Goal: Find specific page/section: Find specific page/section

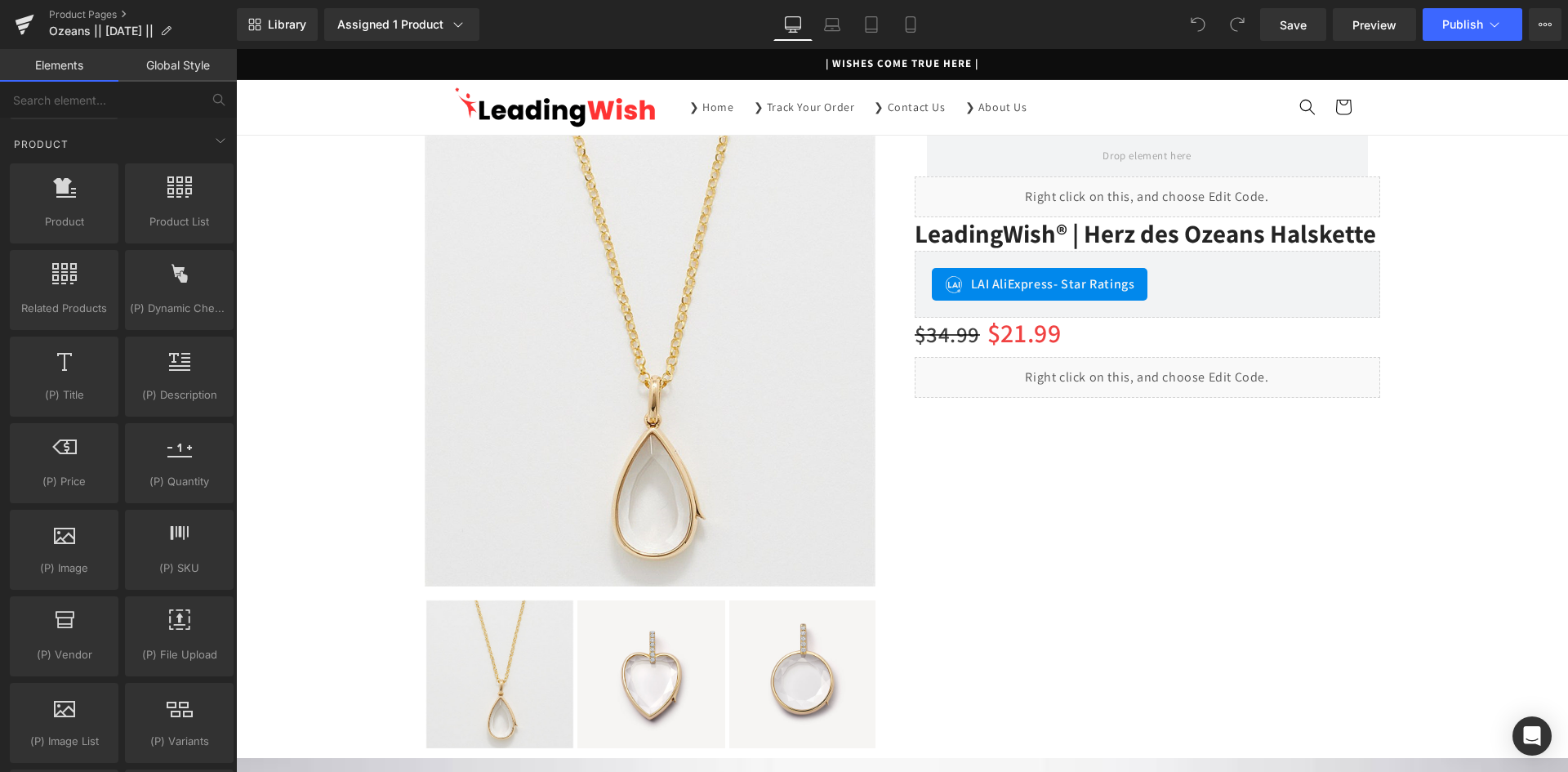
scroll to position [1389, 0]
click at [178, 99] on input "text" at bounding box center [100, 99] width 201 height 36
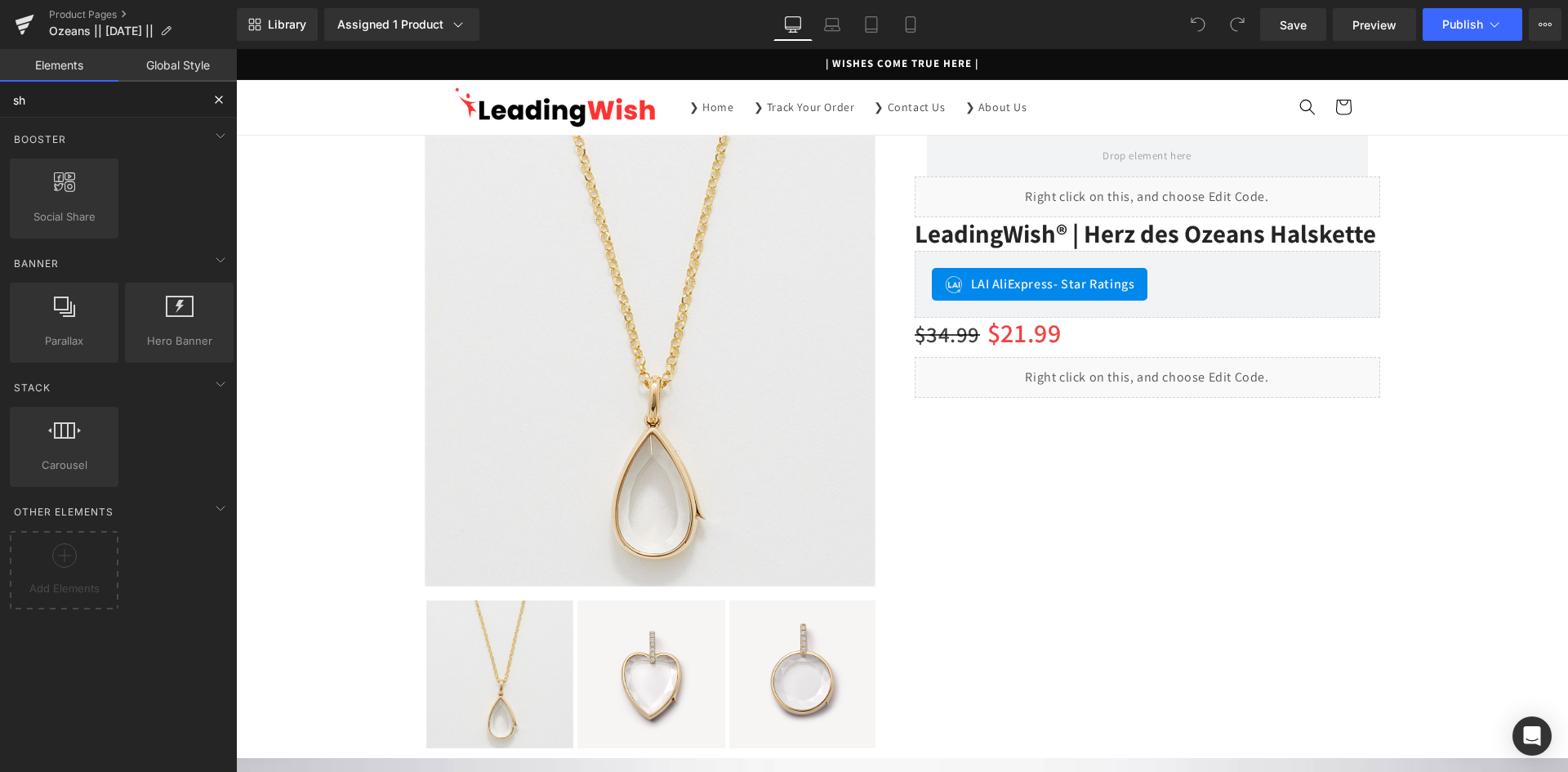
scroll to position [0, 0]
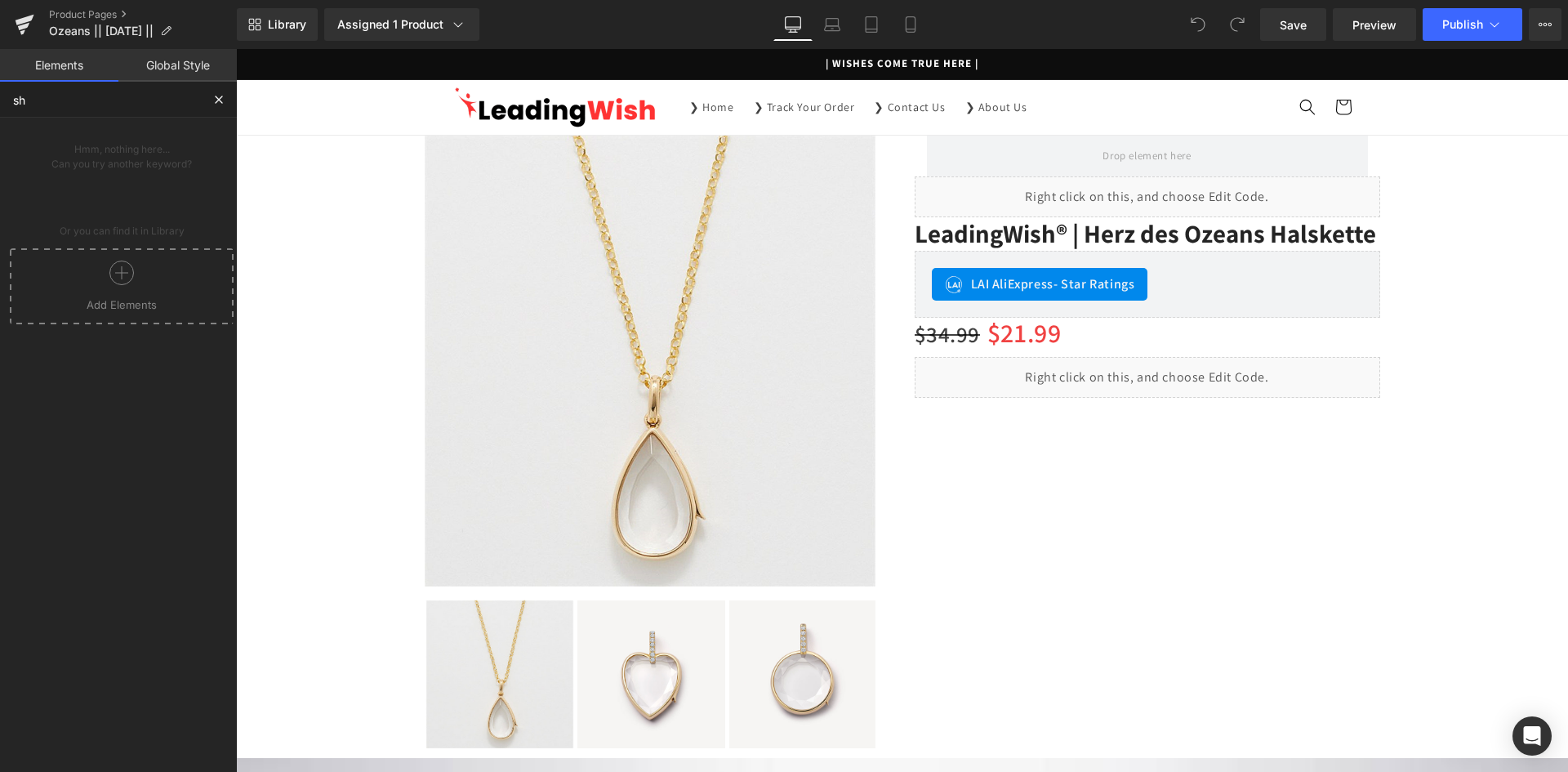
type input "s"
type input "app block"
click at [120, 263] on div "Other Elements" at bounding box center [122, 263] width 230 height 33
click at [179, 266] on div "Other Elements" at bounding box center [122, 263] width 230 height 33
click at [211, 130] on icon at bounding box center [220, 135] width 20 height 20
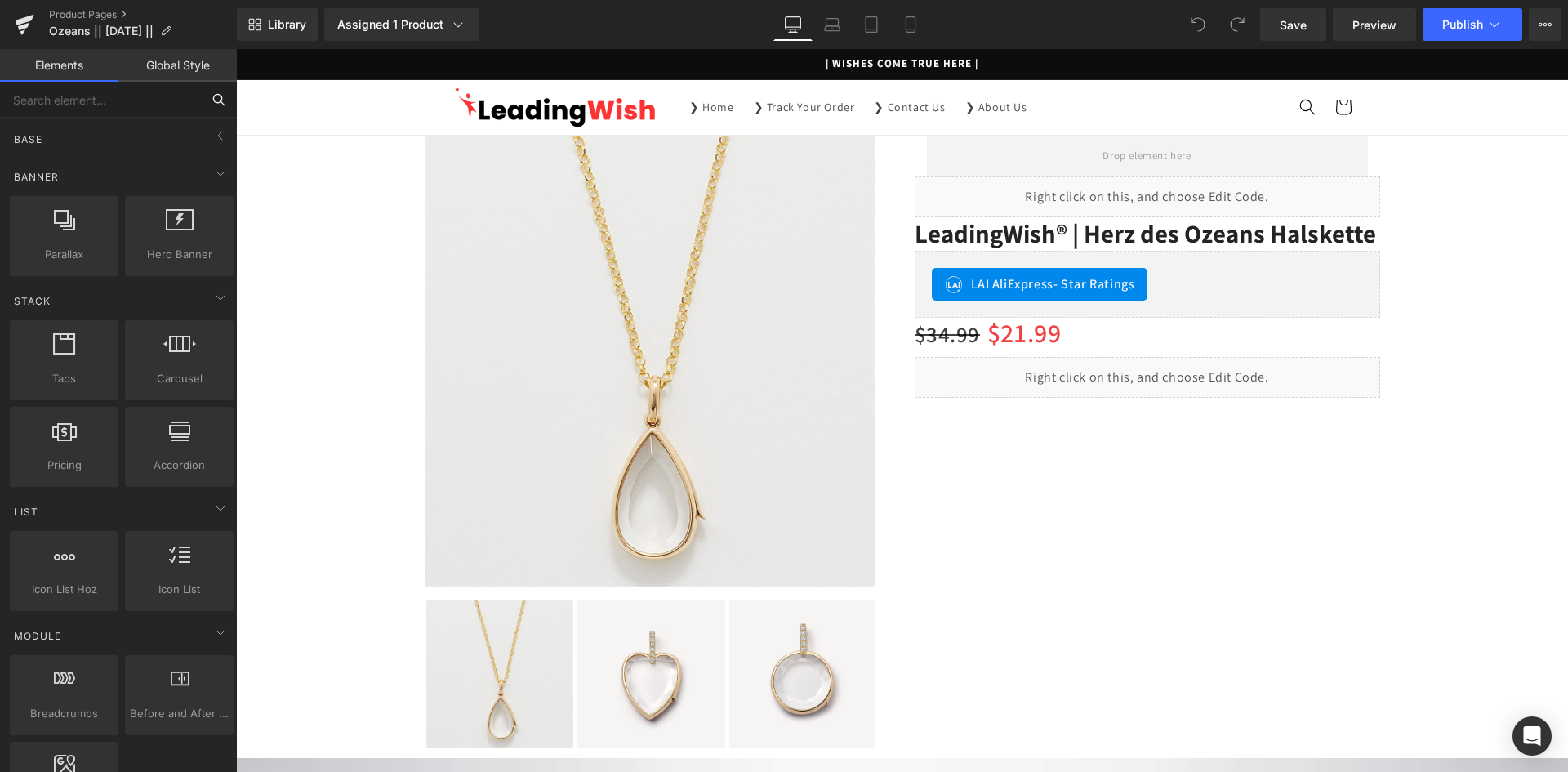
click at [95, 104] on input "text" at bounding box center [100, 99] width 201 height 36
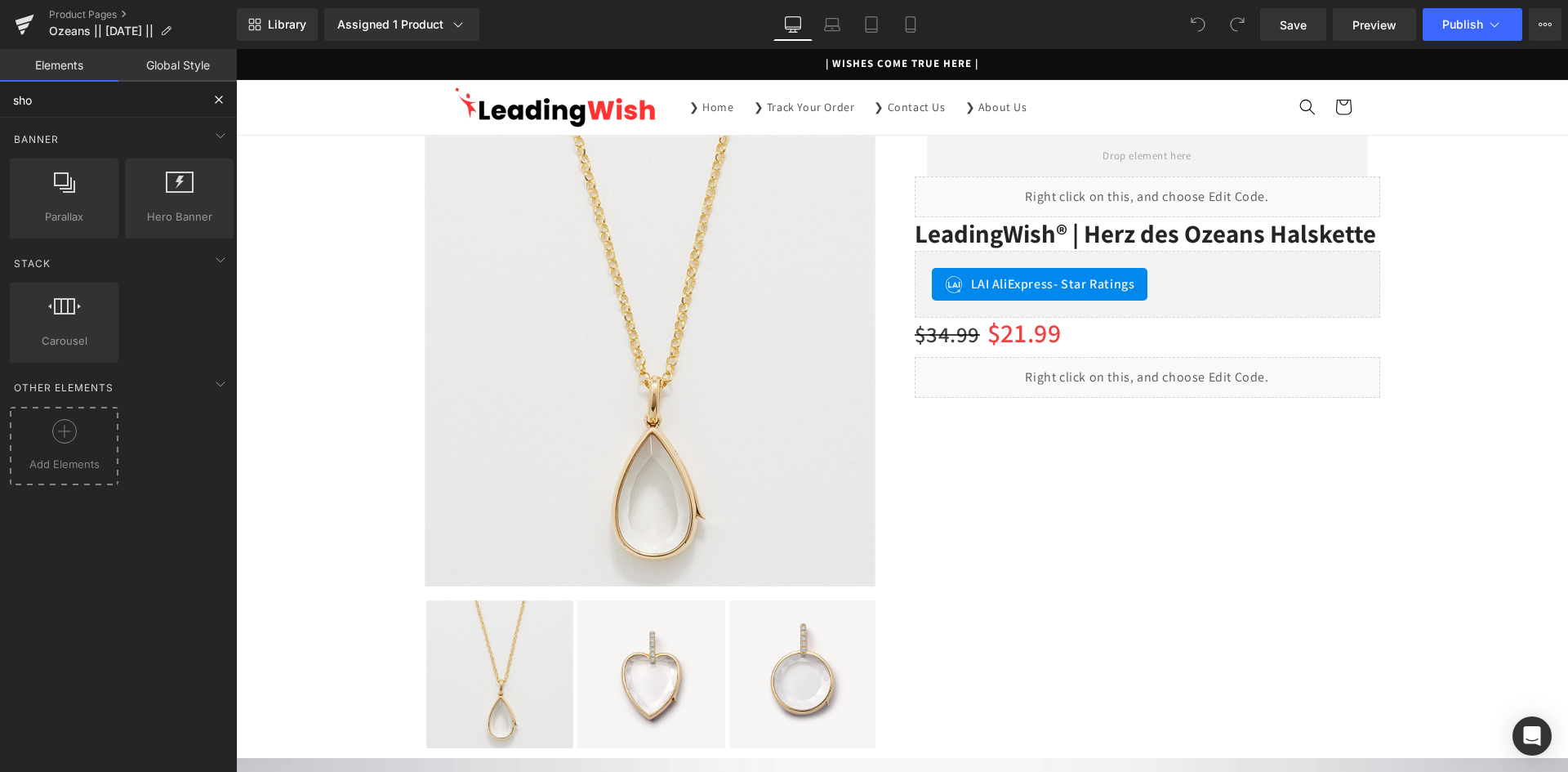
click at [82, 447] on div at bounding box center [64, 437] width 100 height 37
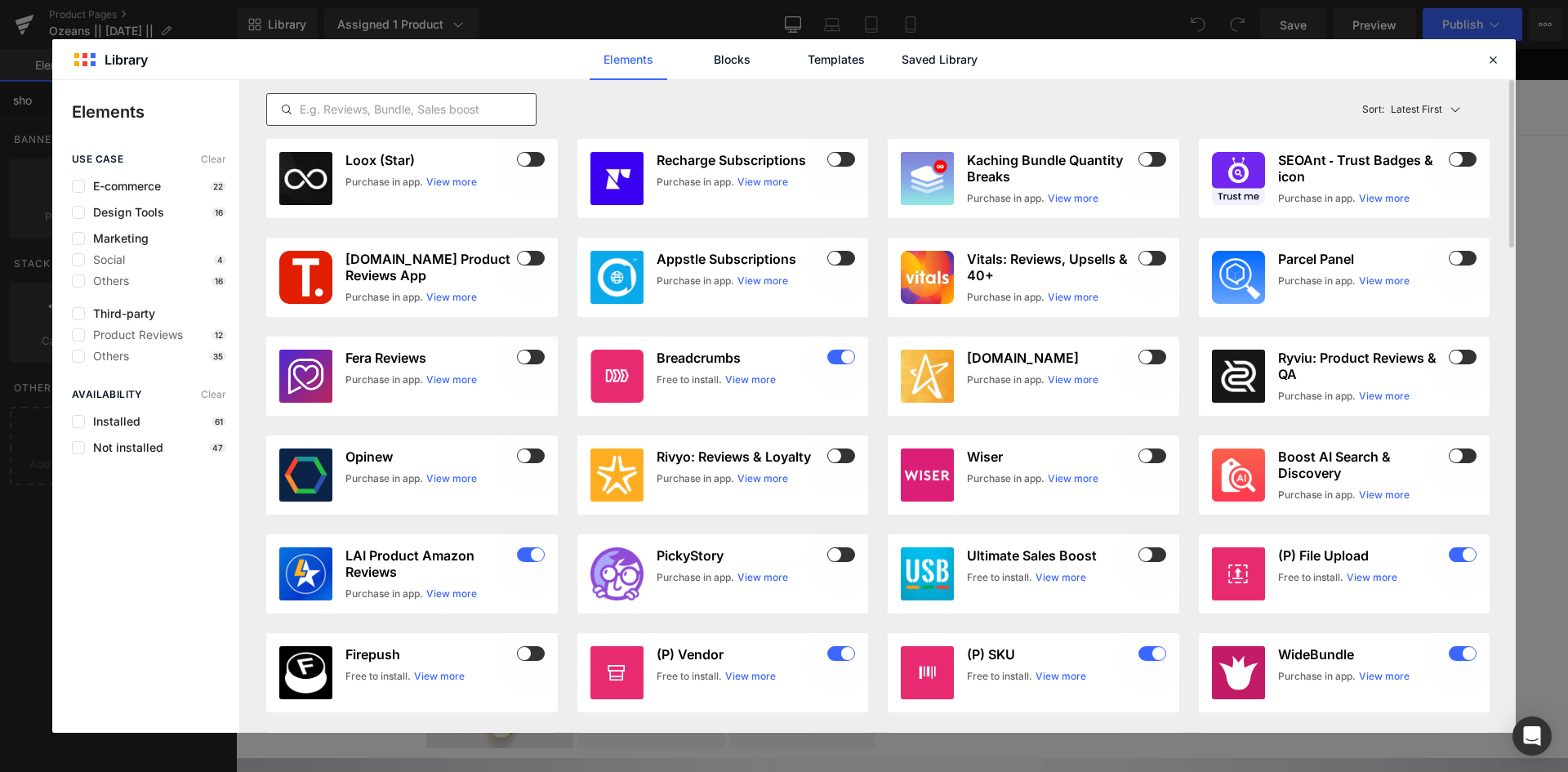
type input "sho"
click at [342, 101] on input "text" at bounding box center [401, 109] width 268 height 20
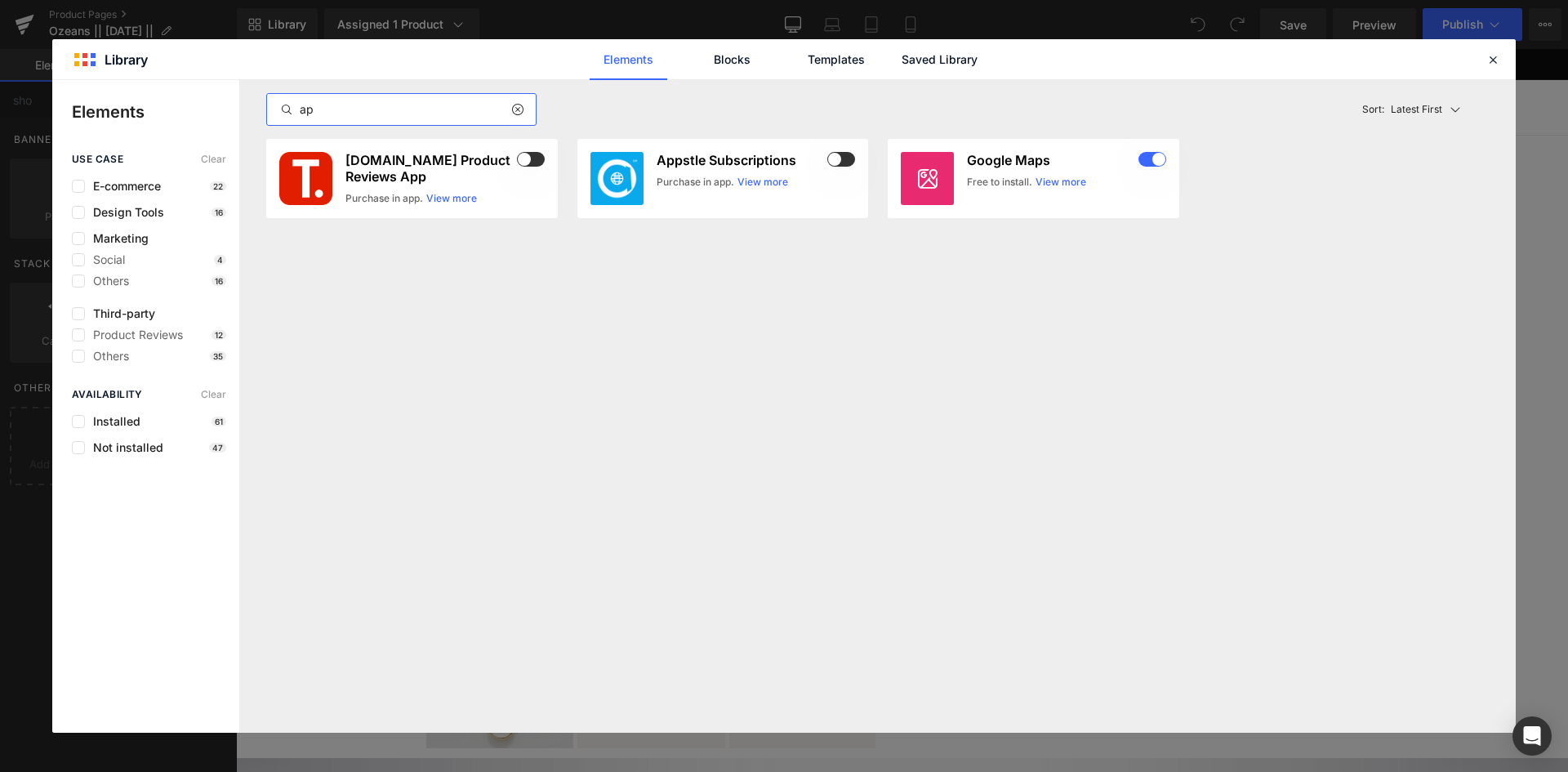
type input "app"
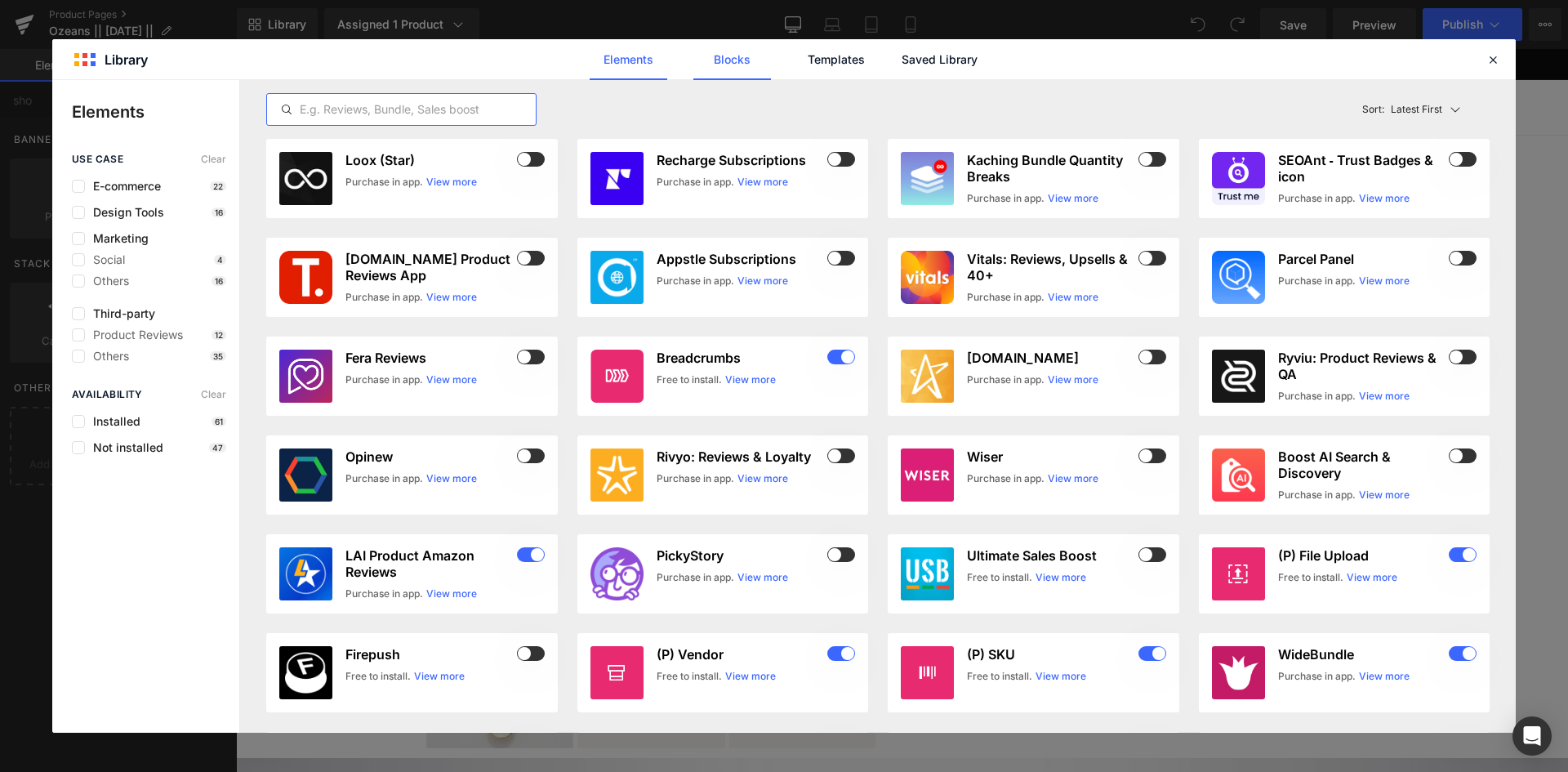
click at [733, 60] on link "Blocks" at bounding box center [732, 60] width 77 height 41
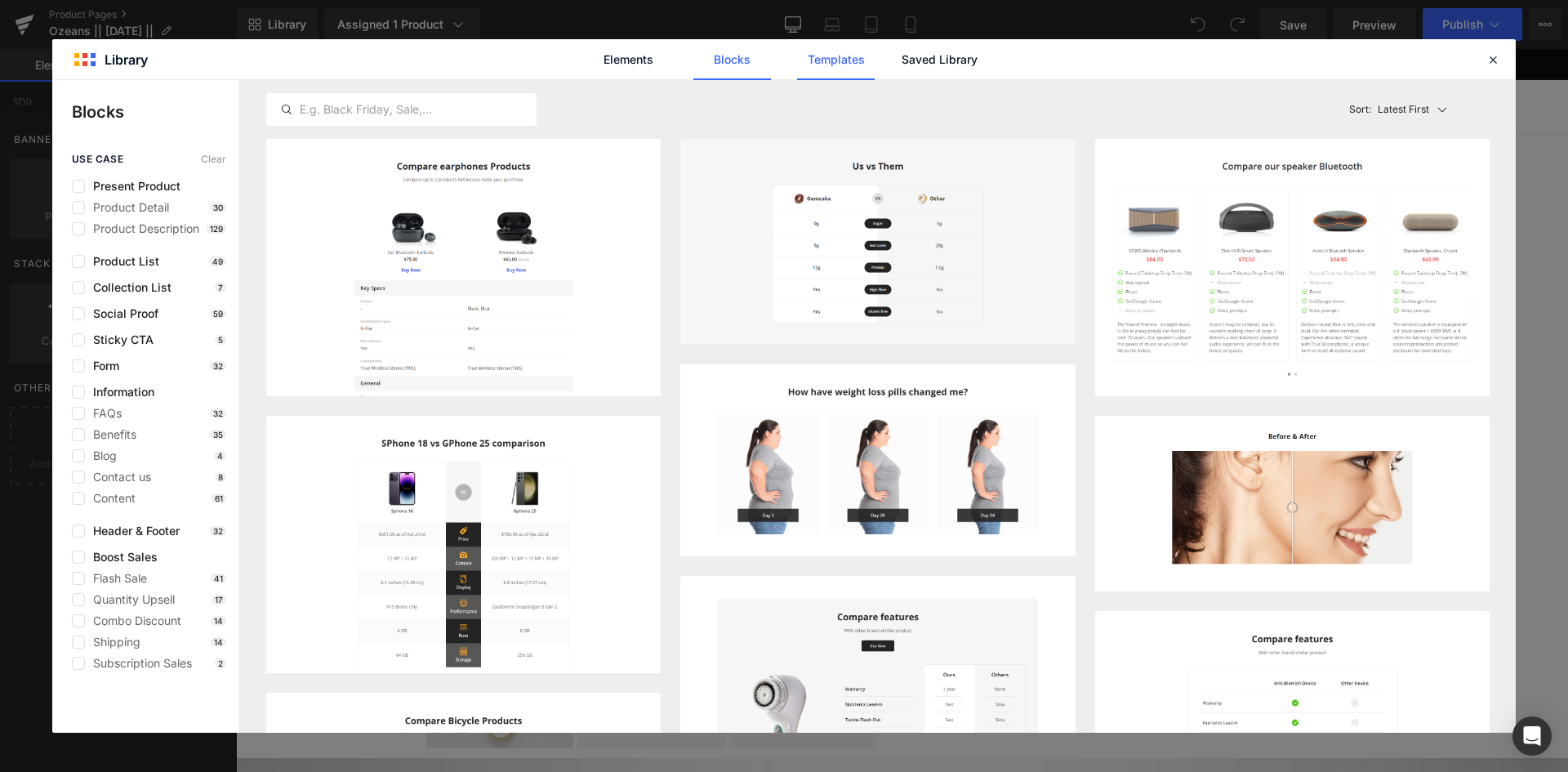
click at [845, 55] on link "Templates" at bounding box center [836, 60] width 77 height 41
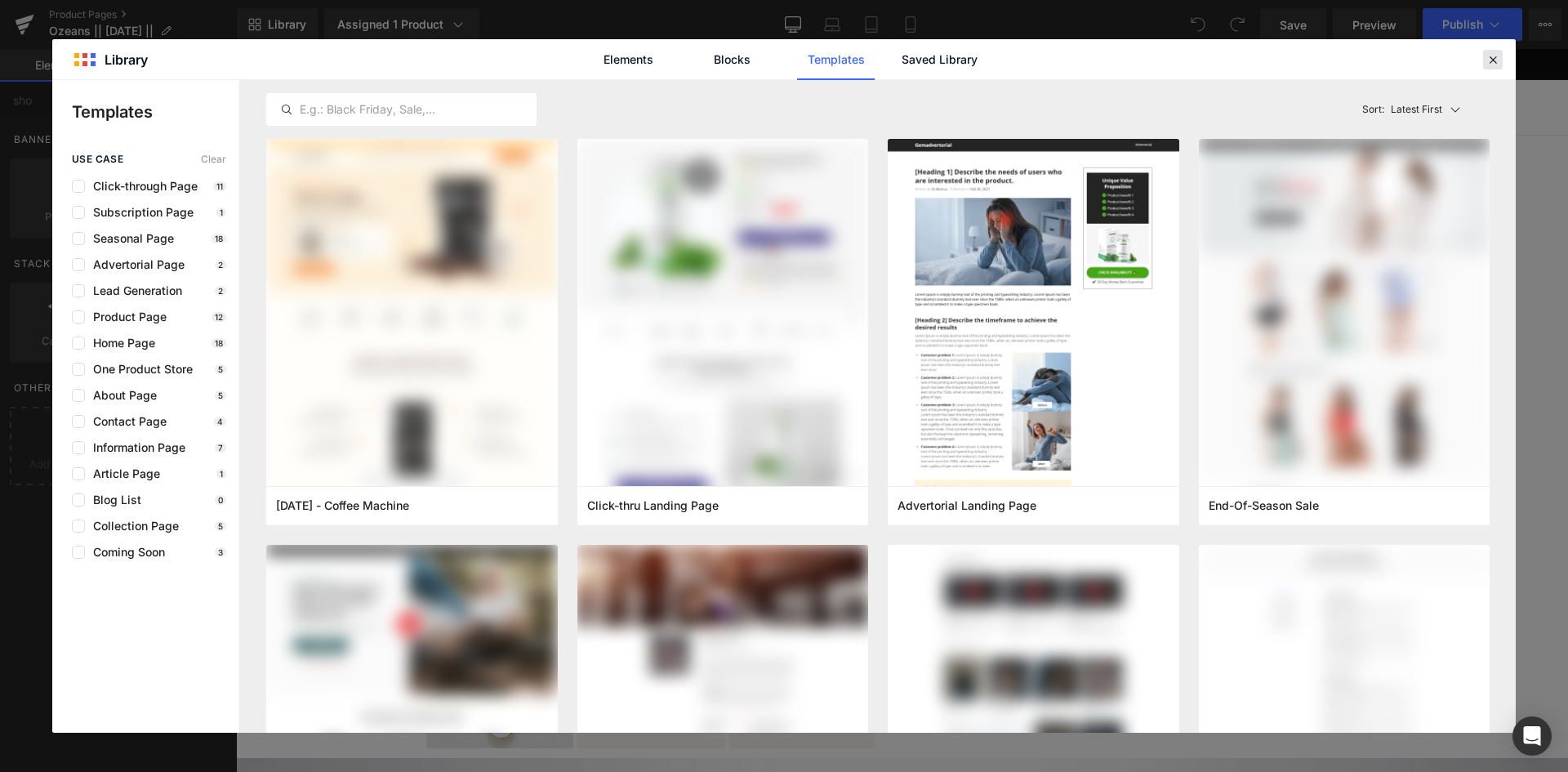
click at [1491, 67] on div at bounding box center [1492, 60] width 20 height 20
